Goal: Subscribe to service/newsletter

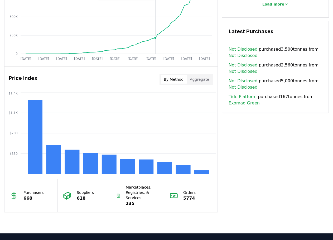
scroll to position [395, 0]
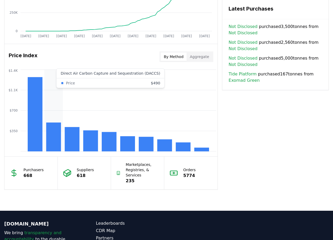
click at [53, 141] on rect at bounding box center [53, 136] width 15 height 29
click at [192, 58] on button "Aggregate" at bounding box center [200, 56] width 26 height 8
click at [180, 57] on button "By Method" at bounding box center [173, 56] width 26 height 8
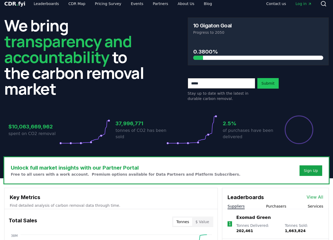
scroll to position [0, 0]
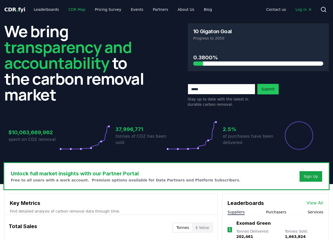
click at [68, 8] on link "CDR Map" at bounding box center [76, 9] width 25 height 9
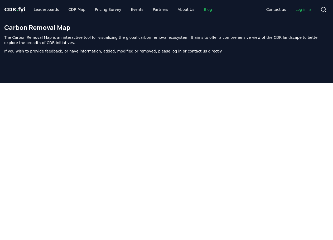
click at [199, 10] on link "Blog" at bounding box center [207, 9] width 17 height 9
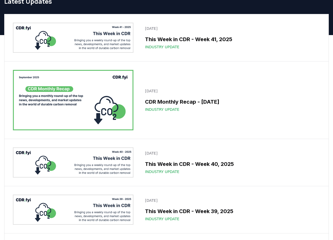
scroll to position [26, 0]
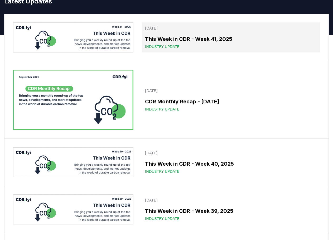
click at [155, 45] on span "Industry Update" at bounding box center [162, 46] width 34 height 5
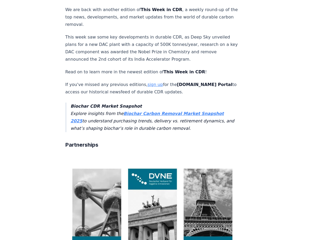
scroll to position [79, 0]
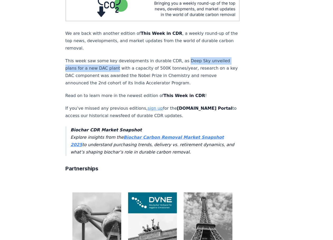
drag, startPoint x: 178, startPoint y: 55, endPoint x: 115, endPoint y: 62, distance: 63.7
click at [115, 62] on p "This week saw some key developments in durable CDR, as Deep Sky unveiled plans …" at bounding box center [152, 72] width 174 height 30
copy p "Deep Sky unveiled plans for a new DAC plant"
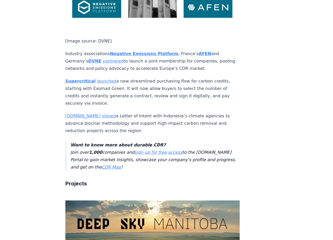
scroll to position [342, 0]
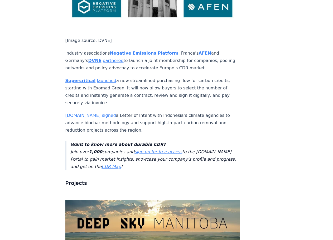
click at [77, 113] on link "[DOMAIN_NAME]" at bounding box center [82, 115] width 35 height 5
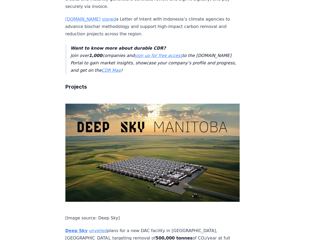
scroll to position [448, 0]
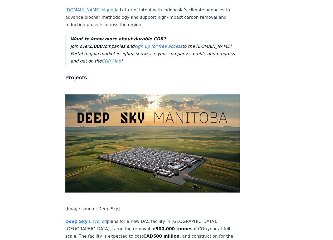
click at [89, 219] on link "unveiled" at bounding box center [98, 221] width 18 height 5
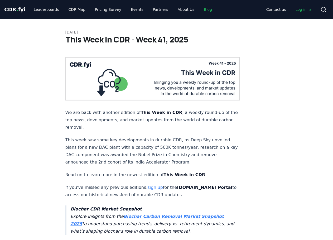
click at [199, 8] on link "Blog" at bounding box center [207, 9] width 17 height 9
click at [50, 10] on link "Leaderboards" at bounding box center [47, 9] width 34 height 9
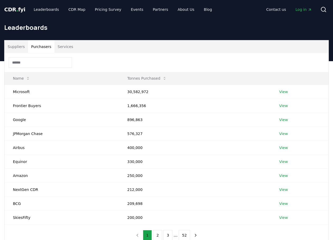
click at [43, 45] on button "Purchasers" at bounding box center [41, 46] width 27 height 13
click at [284, 92] on link "View" at bounding box center [283, 91] width 9 height 5
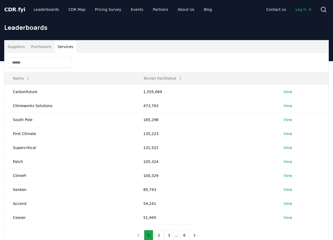
click at [68, 46] on button "Services" at bounding box center [66, 46] width 22 height 13
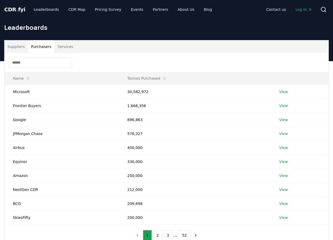
click at [42, 47] on button "Purchasers" at bounding box center [41, 46] width 27 height 13
click at [20, 45] on button "Suppliers" at bounding box center [15, 46] width 23 height 13
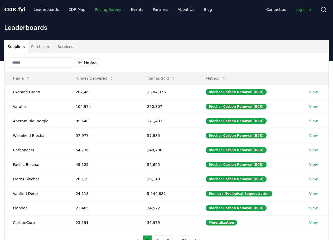
click at [98, 7] on link "Pricing Survey" at bounding box center [108, 9] width 35 height 9
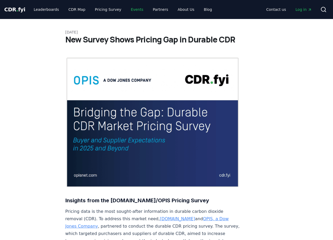
click at [130, 10] on link "Events" at bounding box center [136, 9] width 21 height 9
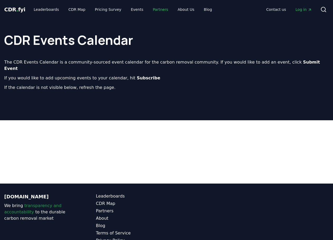
click at [151, 9] on link "Partners" at bounding box center [161, 9] width 24 height 9
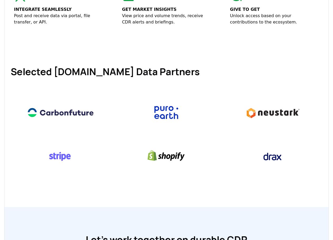
scroll to position [211, 0]
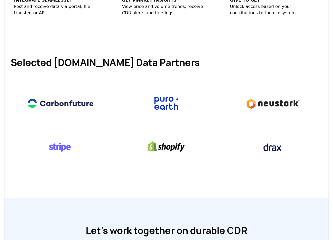
click at [170, 96] on img at bounding box center [166, 103] width 75 height 29
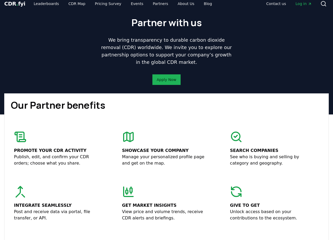
scroll to position [0, 0]
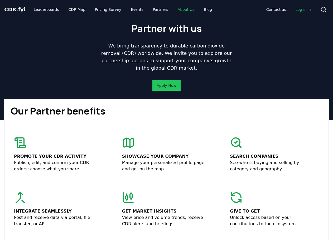
click at [173, 9] on link "About Us" at bounding box center [185, 9] width 25 height 9
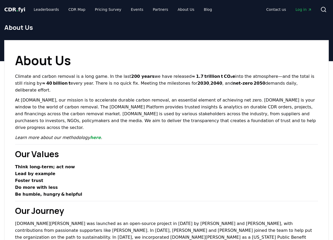
click at [18, 7] on span "CDR . fyi" at bounding box center [14, 9] width 21 height 6
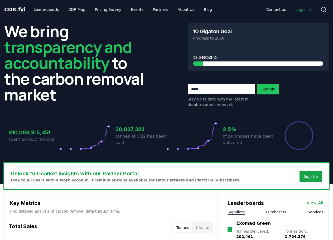
click at [203, 90] on input "email" at bounding box center [221, 89] width 67 height 11
type input "**********"
click at [262, 89] on button "Submit" at bounding box center [268, 89] width 22 height 11
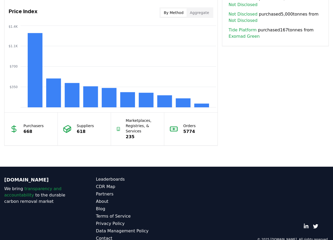
scroll to position [445, 0]
